Goal: Navigation & Orientation: Find specific page/section

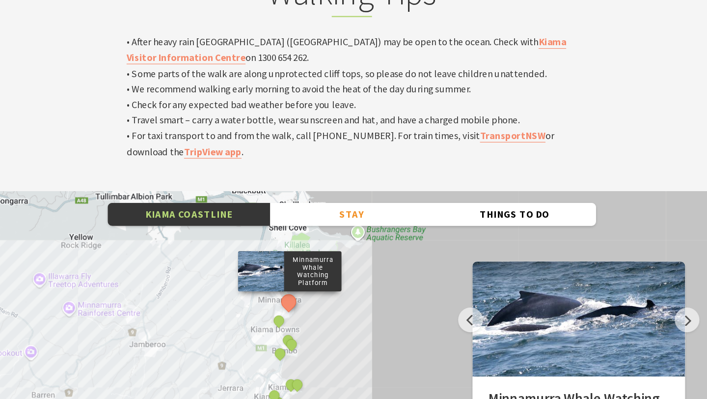
scroll to position [3089, 0]
